Goal: Information Seeking & Learning: Find specific fact

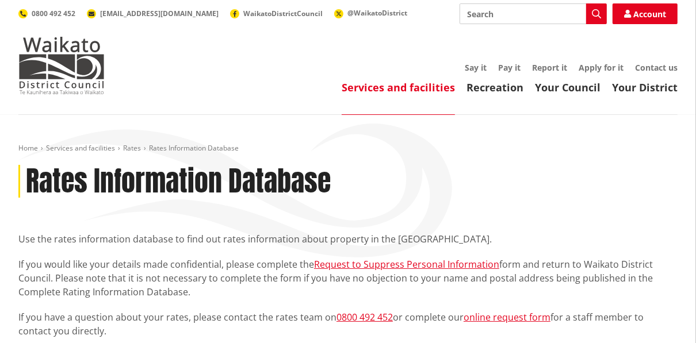
scroll to position [300, 0]
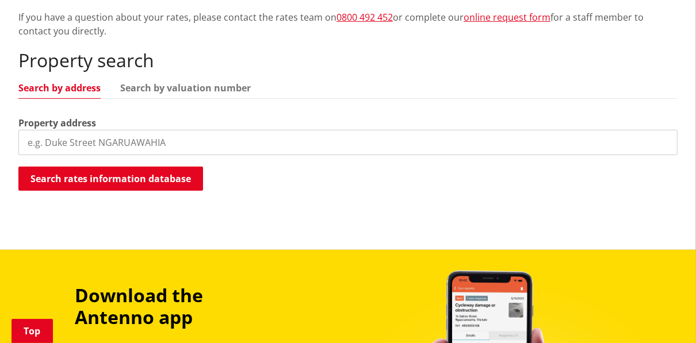
click at [169, 139] on input "search" at bounding box center [347, 142] width 659 height 25
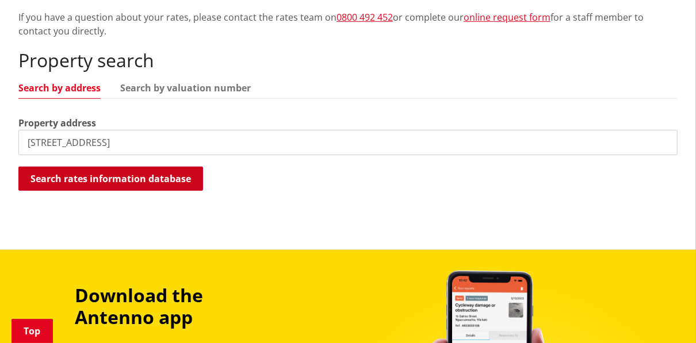
click at [115, 183] on button "Search rates information database" at bounding box center [110, 179] width 185 height 24
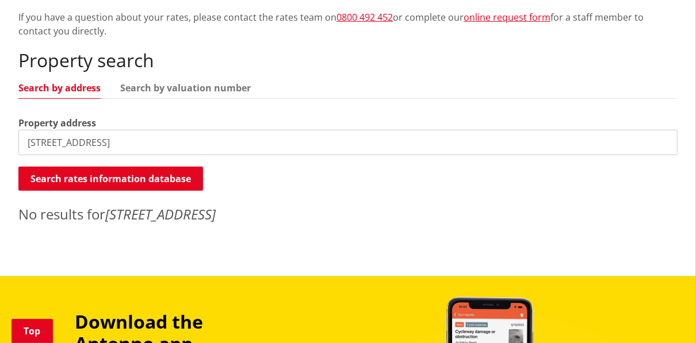
click at [155, 144] on input "60 helenslee road, pokeno" at bounding box center [347, 142] width 659 height 25
type input "60 helenslee road"
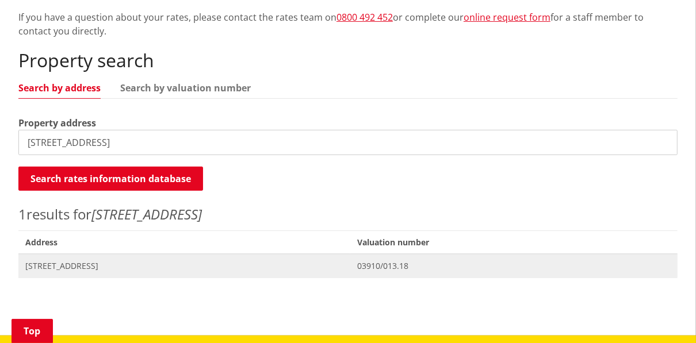
click at [94, 267] on span "60 Helenslee Road POKENO" at bounding box center [184, 265] width 318 height 11
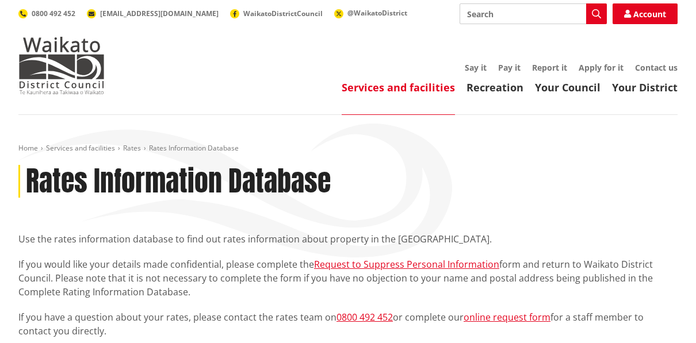
scroll to position [300, 0]
